Goal: Information Seeking & Learning: Learn about a topic

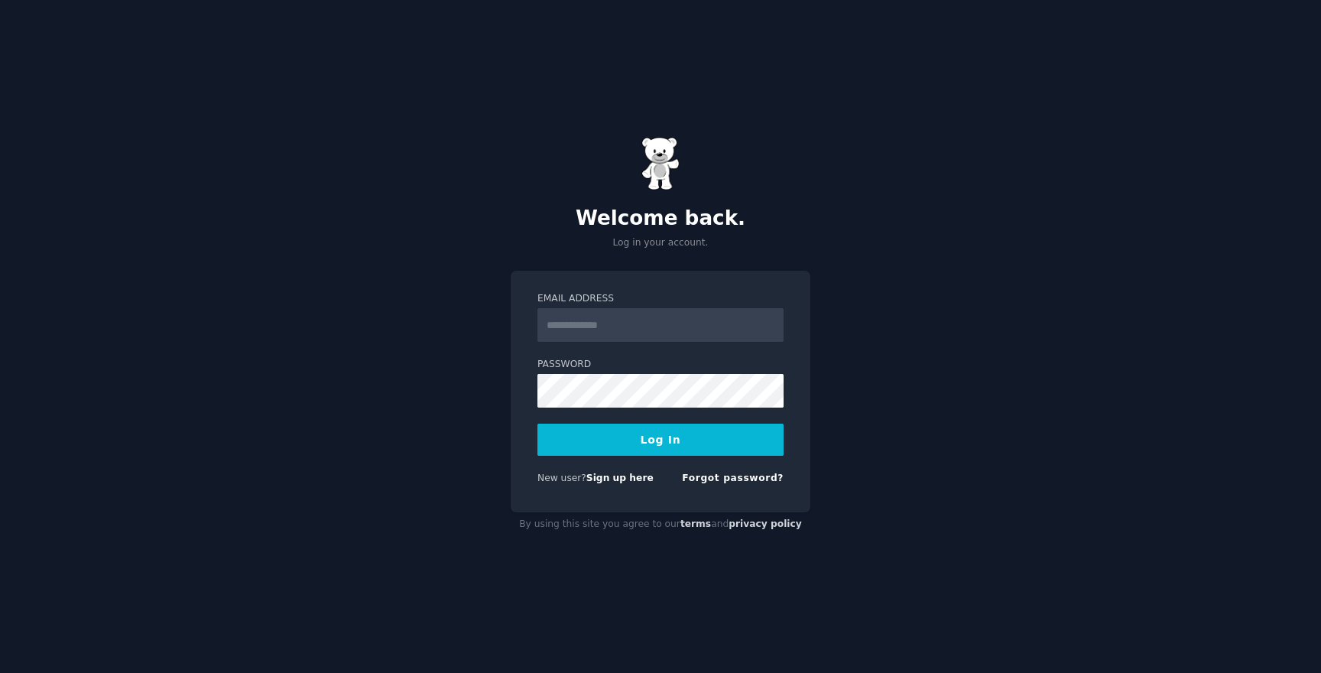
type input "**********"
click at [537, 423] on button "Log In" at bounding box center [660, 439] width 246 height 32
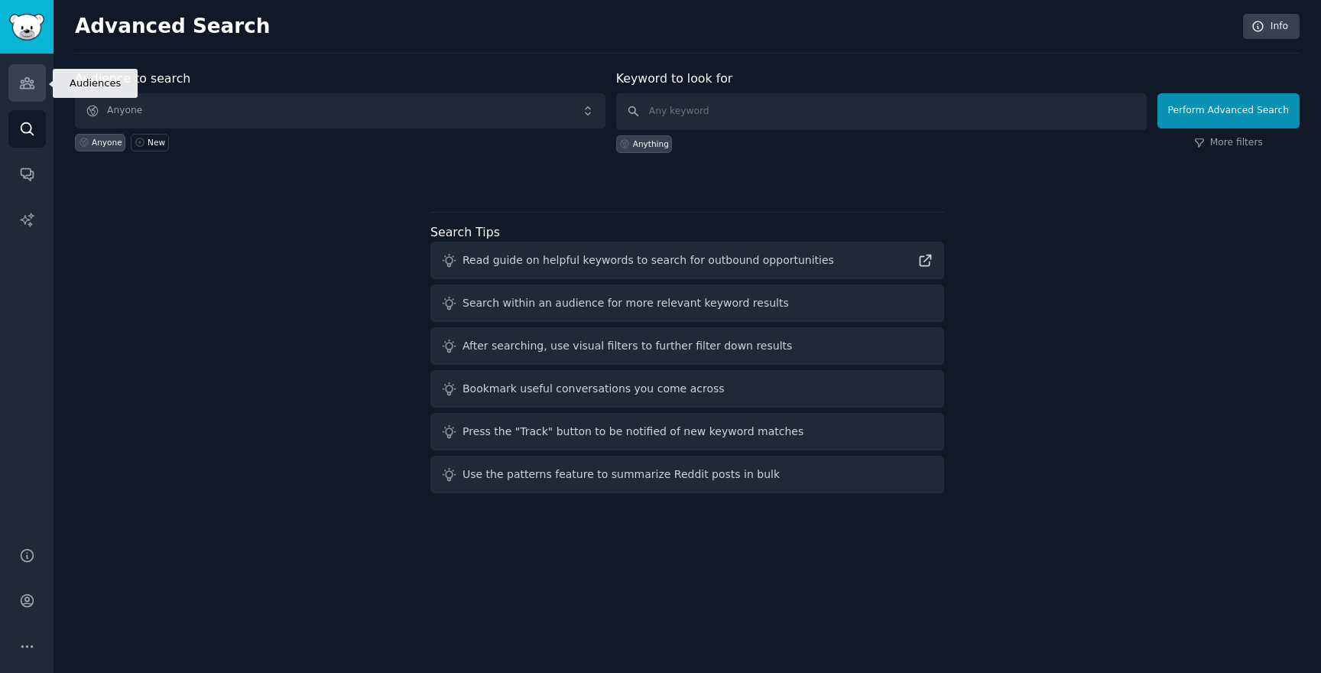
click at [25, 92] on link "Audiences" at bounding box center [26, 82] width 37 height 37
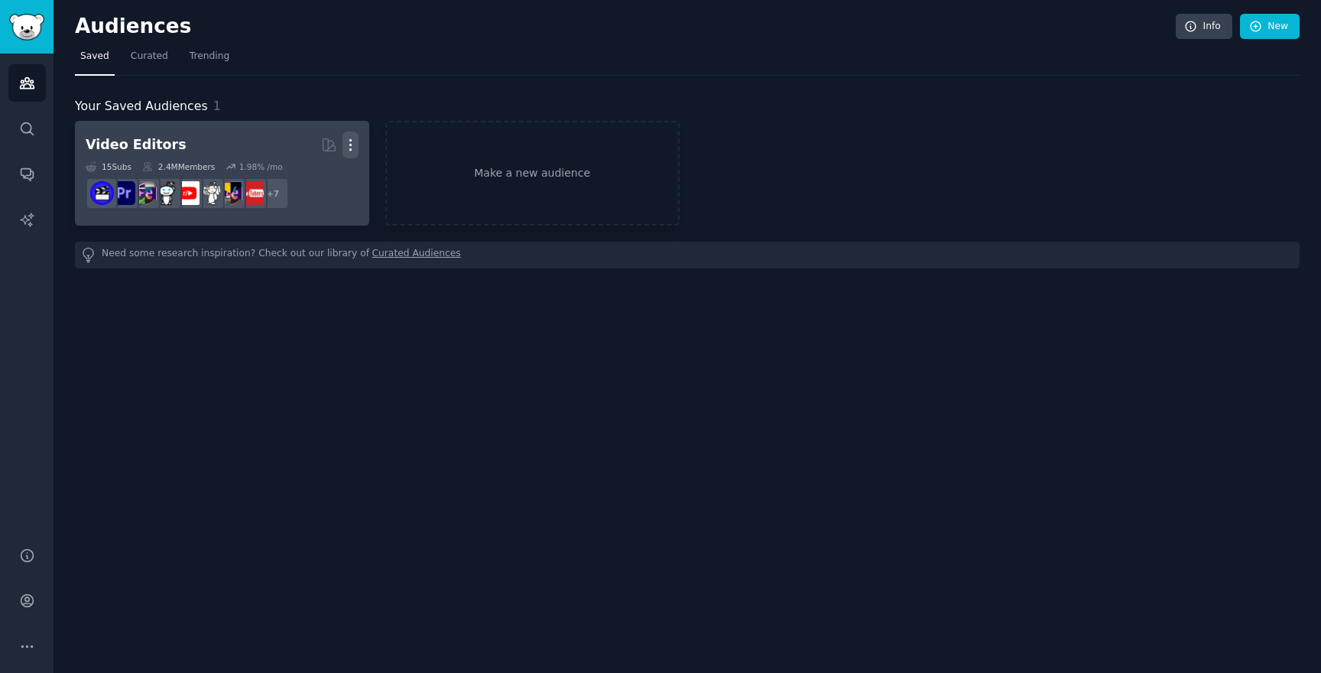
click at [348, 141] on icon "button" at bounding box center [350, 145] width 16 height 16
click at [311, 175] on p "Delete" at bounding box center [308, 177] width 35 height 16
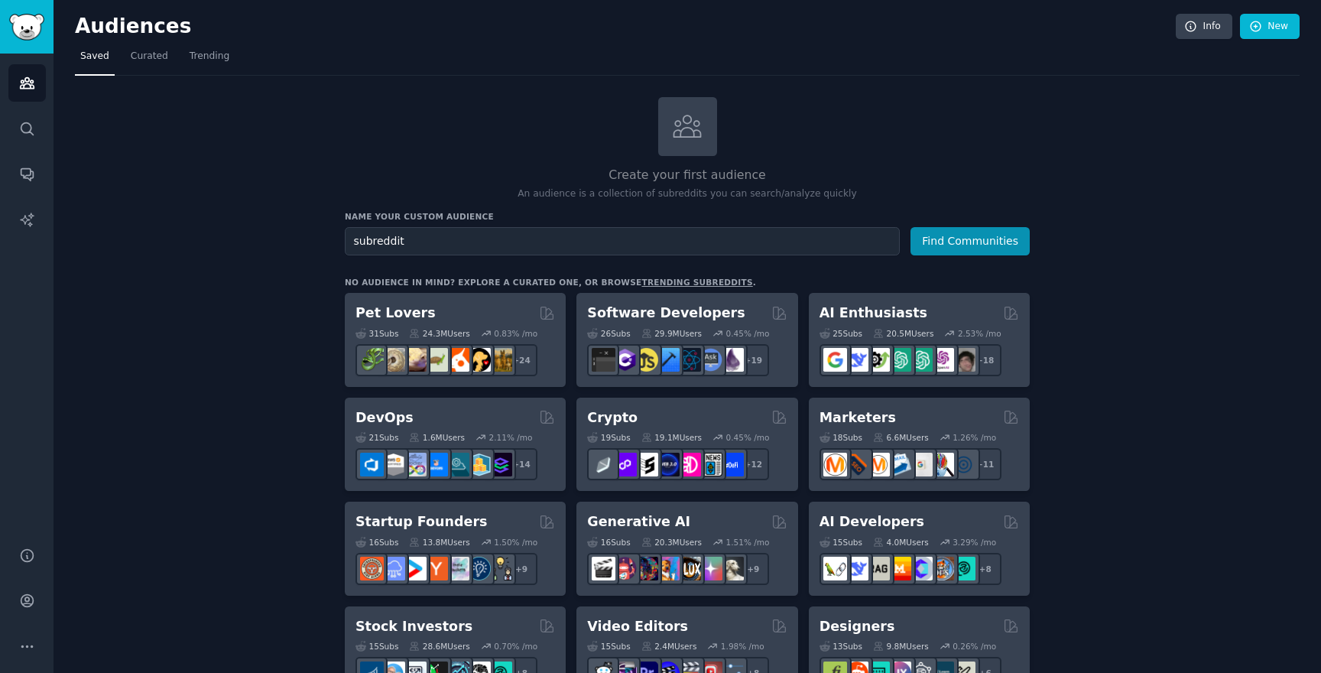
type input "subreddit"
click at [910, 227] on button "Find Communities" at bounding box center [969, 241] width 119 height 28
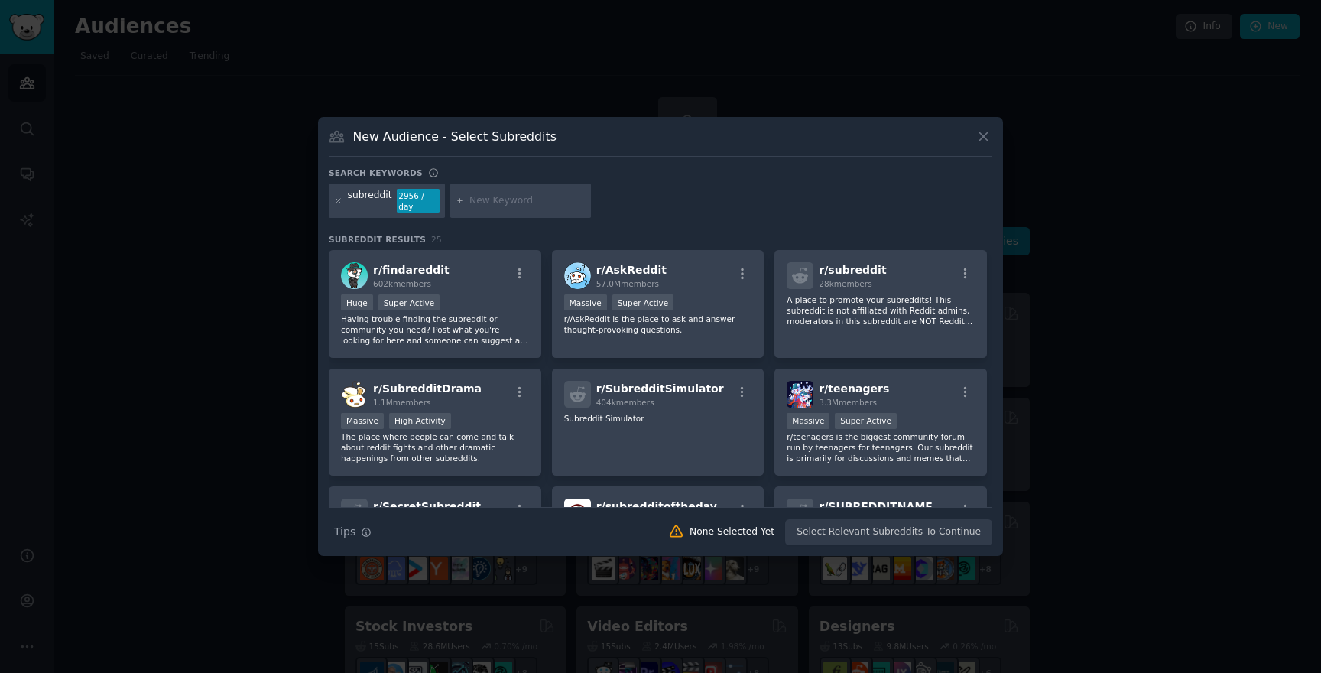
click at [979, 144] on icon at bounding box center [983, 136] width 16 height 16
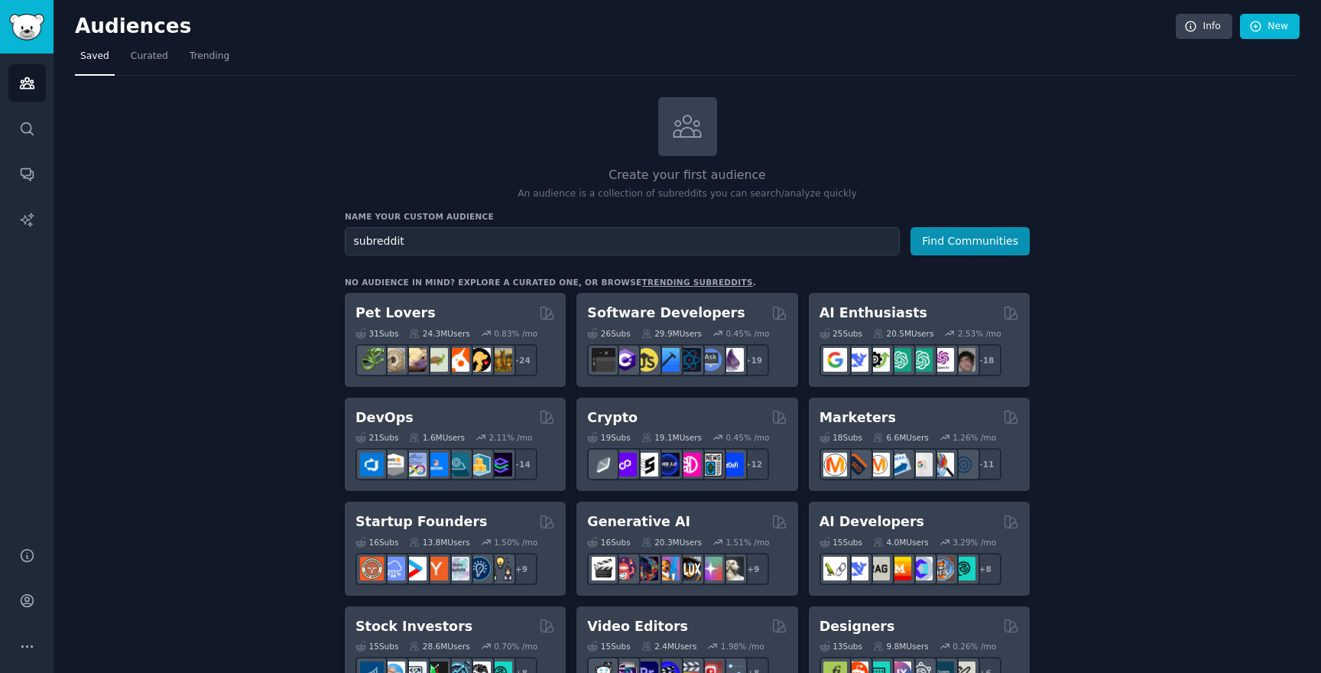
click at [677, 281] on link "trending subreddits" at bounding box center [696, 281] width 111 height 9
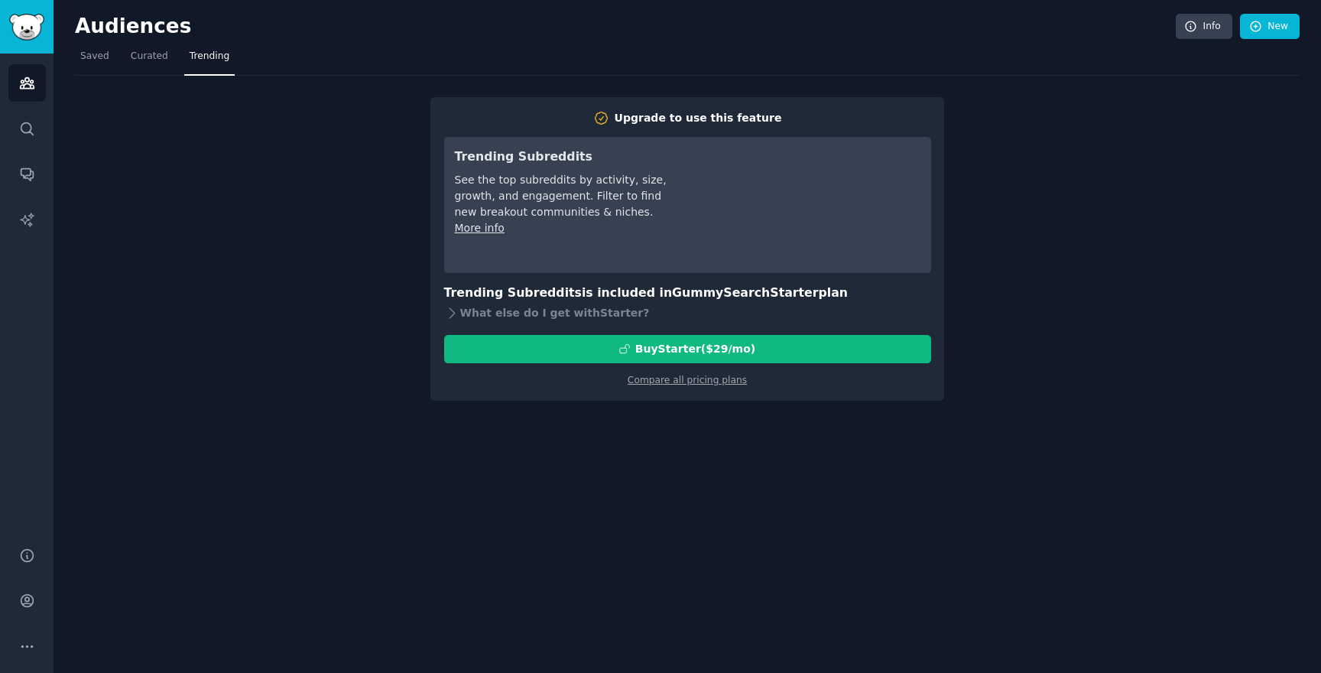
click at [1106, 151] on div "Upgrade to use this feature Trending Subreddits See the top subreddits by activ…" at bounding box center [687, 238] width 1224 height 325
